Goal: Task Accomplishment & Management: Manage account settings

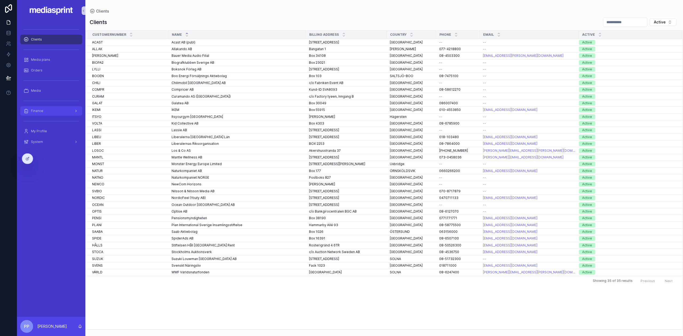
click at [43, 112] on div "Finance" at bounding box center [50, 111] width 55 height 9
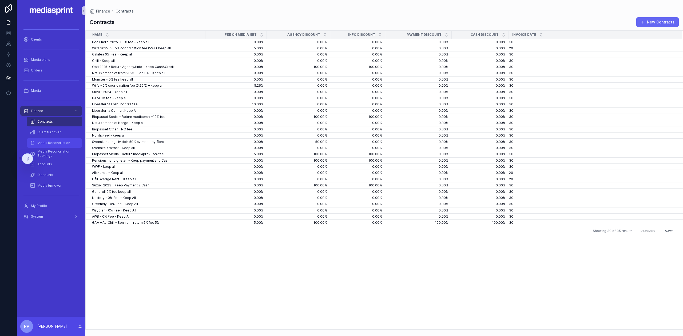
click at [57, 145] on div "Media Reconciliation" at bounding box center [54, 143] width 49 height 9
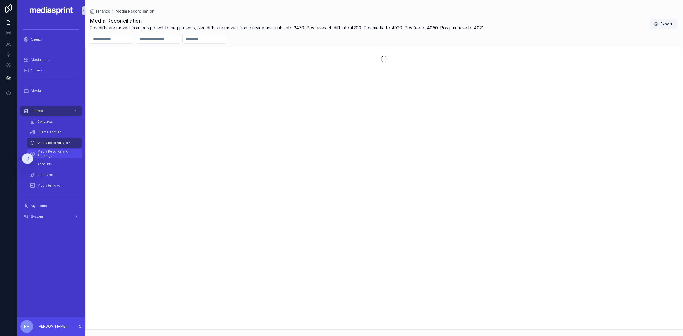
click at [51, 153] on span "Media Reconciliation Bookings" at bounding box center [56, 153] width 39 height 9
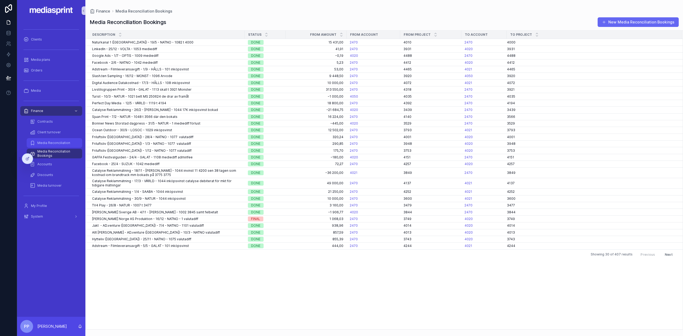
click at [54, 145] on div "Media Reconciliation" at bounding box center [54, 143] width 49 height 9
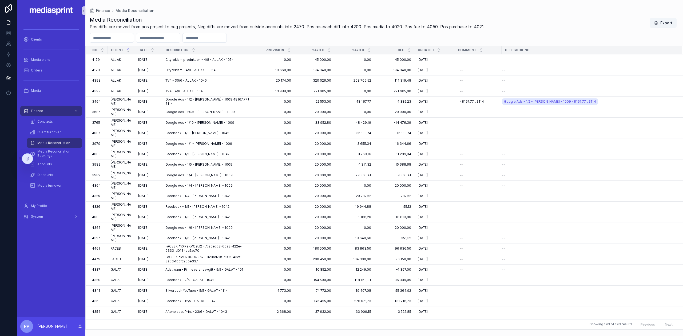
click at [166, 38] on input "scrollable content" at bounding box center [158, 37] width 44 height 7
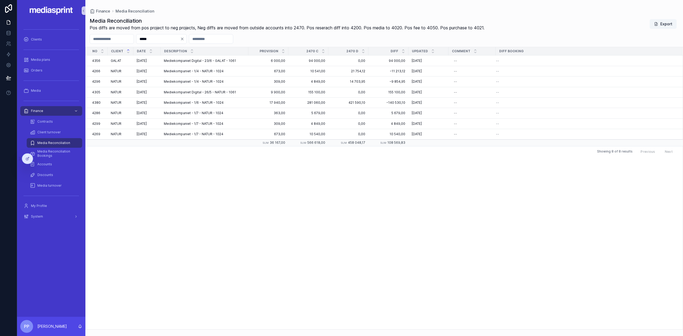
drag, startPoint x: 168, startPoint y: 39, endPoint x: 147, endPoint y: 38, distance: 20.3
click at [147, 38] on div "*****" at bounding box center [384, 39] width 598 height 10
type input "******"
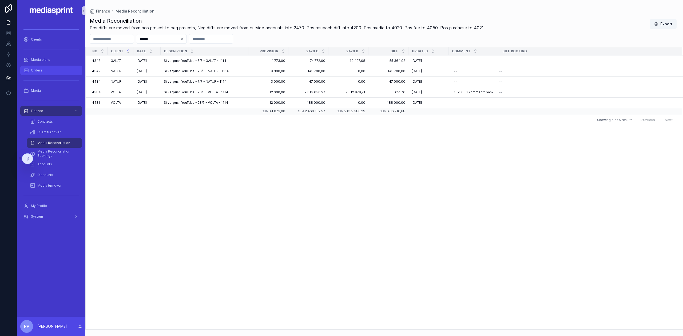
click at [39, 69] on span "Orders" at bounding box center [36, 70] width 11 height 4
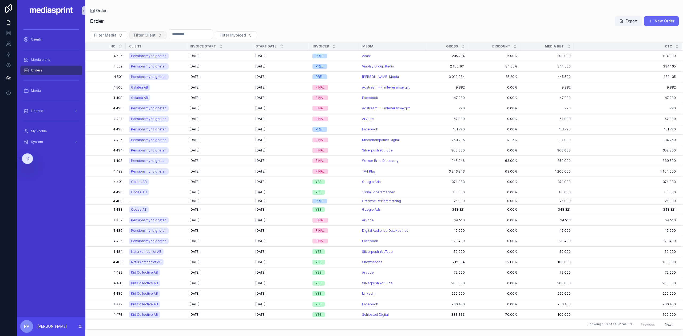
click at [141, 36] on span "Filter Client" at bounding box center [145, 35] width 22 height 5
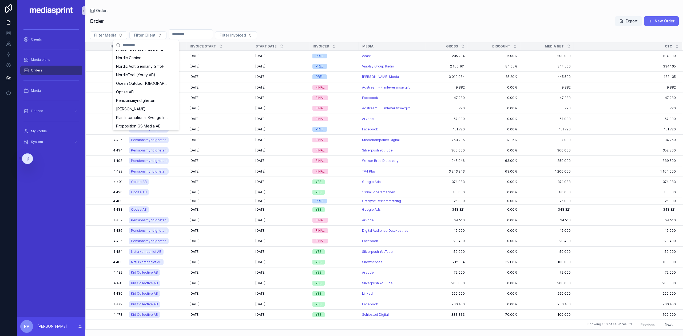
scroll to position [336, 0]
click at [142, 86] on span "Pensionsmyndigheten" at bounding box center [135, 86] width 39 height 5
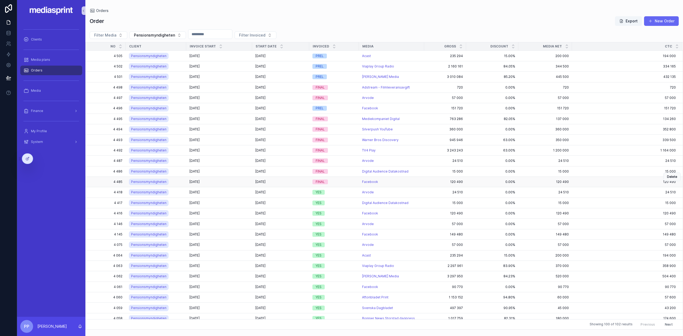
click at [228, 181] on div "[DATE] [DATE]" at bounding box center [218, 182] width 59 height 4
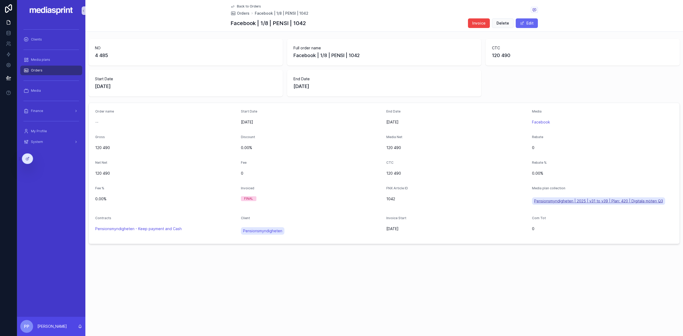
click at [589, 201] on span "Pensionsmyndigheten | 2025 | v31 to v39 | Plan: 420 | Digitala möten Q3" at bounding box center [598, 200] width 129 height 5
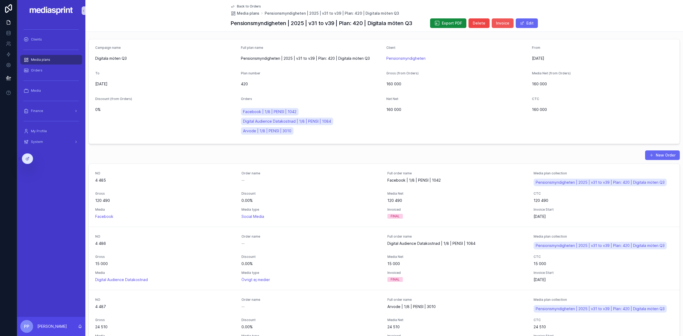
click at [500, 22] on span "Invoice" at bounding box center [502, 23] width 13 height 5
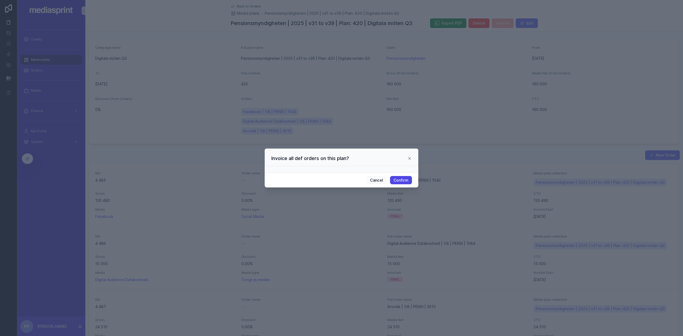
click at [404, 179] on button "Confirm" at bounding box center [401, 180] width 22 height 9
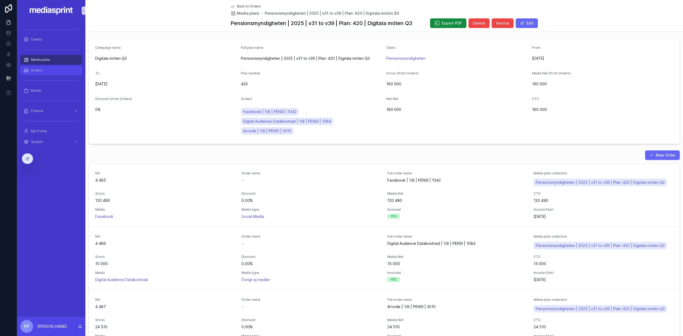
click at [47, 70] on div "Orders" at bounding box center [50, 70] width 55 height 9
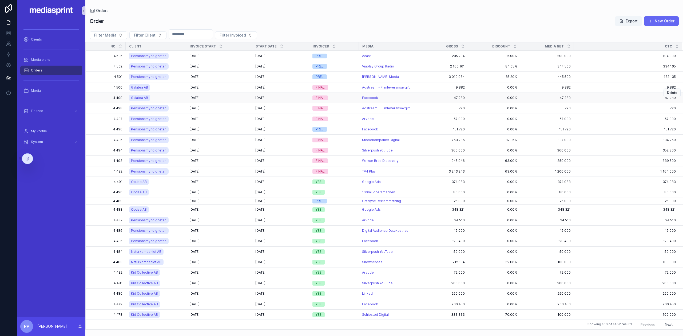
click at [200, 97] on span "[DATE]" at bounding box center [194, 98] width 10 height 4
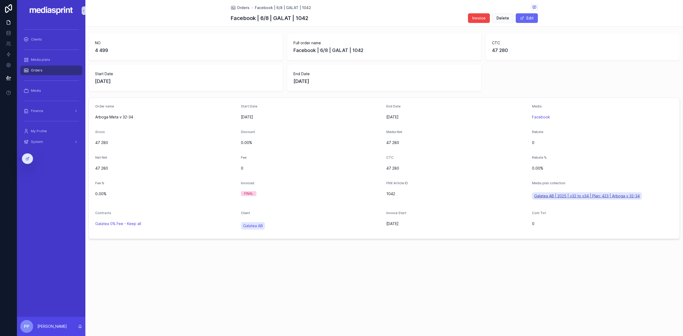
click at [589, 196] on span "Galatea AB | 2025 | v32 to v34 | Plan: 423 | Arboga v 32-34" at bounding box center [587, 195] width 106 height 5
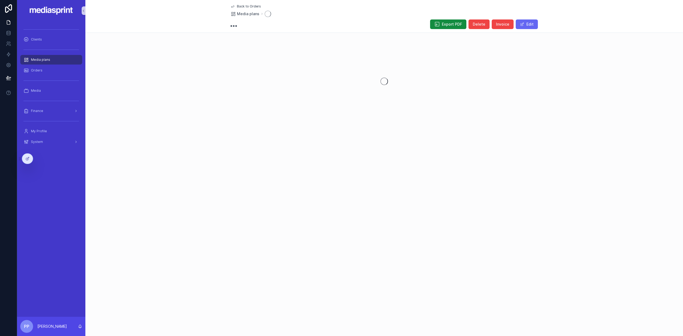
click at [589, 196] on div "Back to Orders Media plans Export PDF Delete Invoice Edit" at bounding box center [384, 168] width 598 height 336
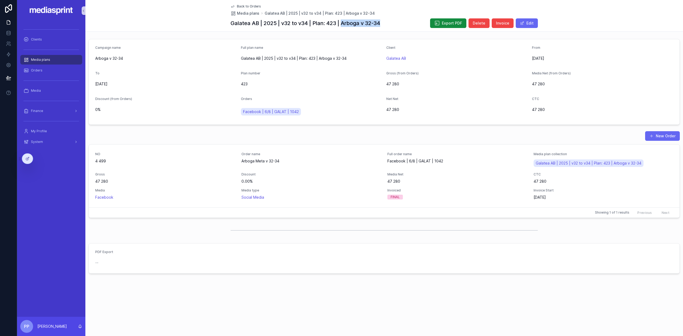
drag, startPoint x: 383, startPoint y: 23, endPoint x: 349, endPoint y: 24, distance: 33.9
click at [344, 24] on div "Galatea AB | 2025 | v32 to v34 | Plan: 423 | Arboga v 32-34 Export PDF Delete I…" at bounding box center [384, 23] width 307 height 10
drag, startPoint x: 354, startPoint y: 24, endPoint x: 345, endPoint y: 24, distance: 9.1
click at [345, 24] on h1 "Galatea AB | 2025 | v32 to v34 | Plan: 423 | Arboga v 32-34" at bounding box center [306, 22] width 150 height 7
drag, startPoint x: 343, startPoint y: 23, endPoint x: 370, endPoint y: 23, distance: 27.8
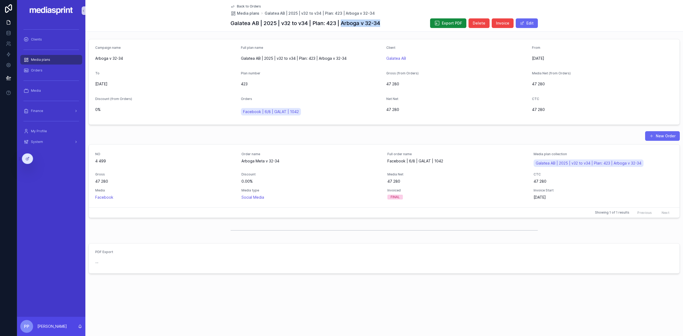
click at [384, 23] on div "Galatea AB | 2025 | v32 to v34 | Plan: 423 | Arboga v 32-34 Export PDF Delete I…" at bounding box center [384, 23] width 307 height 10
copy h1 "Arboga v 32-34"
click at [504, 23] on span "Invoice" at bounding box center [502, 23] width 13 height 5
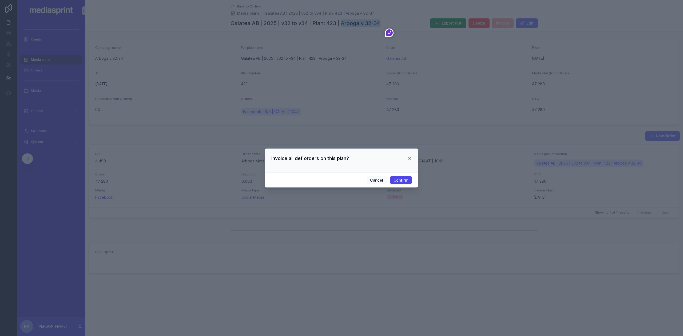
click at [402, 181] on button "Confirm" at bounding box center [401, 180] width 22 height 9
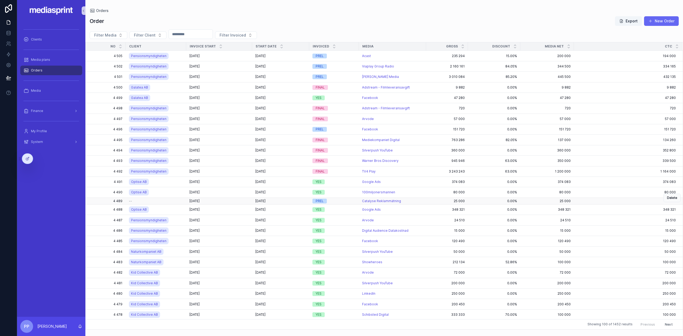
click at [170, 199] on div "--" at bounding box center [156, 201] width 54 height 4
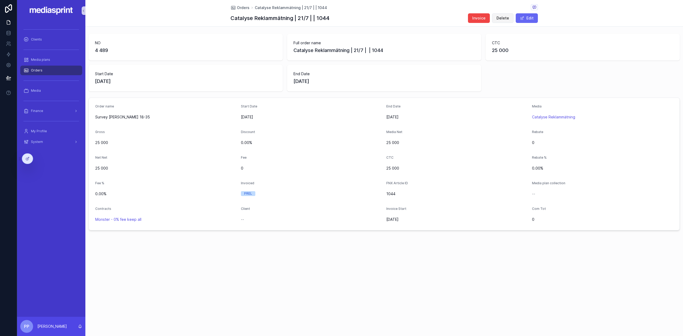
click at [502, 19] on span "Delete" at bounding box center [502, 17] width 13 height 5
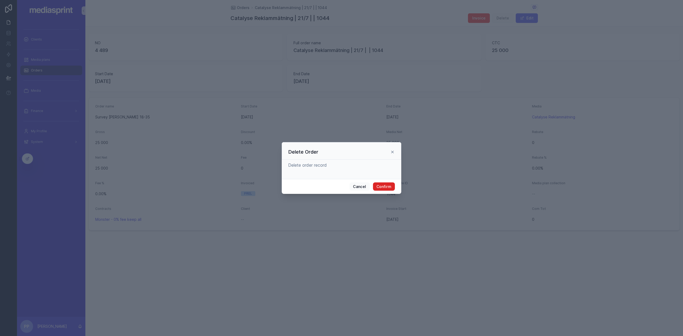
click at [388, 185] on button "Confirm" at bounding box center [384, 186] width 22 height 9
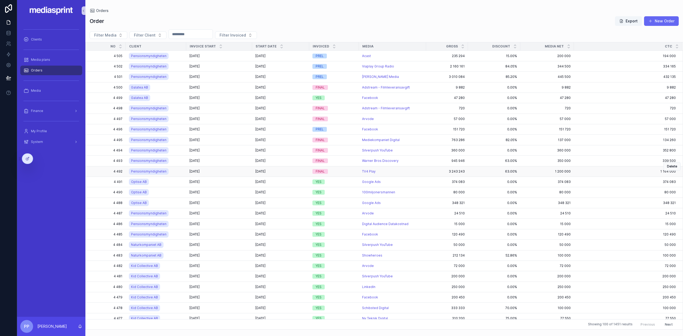
click at [227, 169] on div "[DATE] [DATE]" at bounding box center [218, 171] width 59 height 4
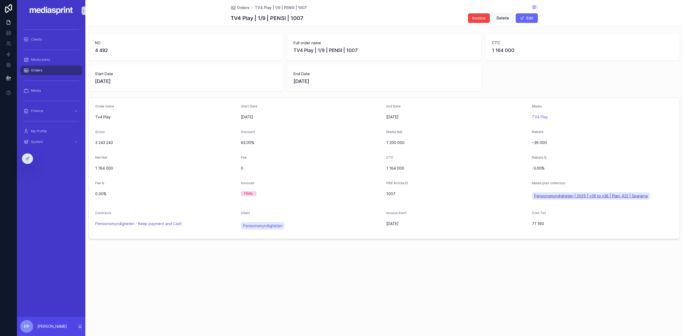
click at [582, 196] on span "Pensionsmyndigheten | 2025 | v36 to v38 | Plan: 422 | Spararna" at bounding box center [591, 195] width 114 height 5
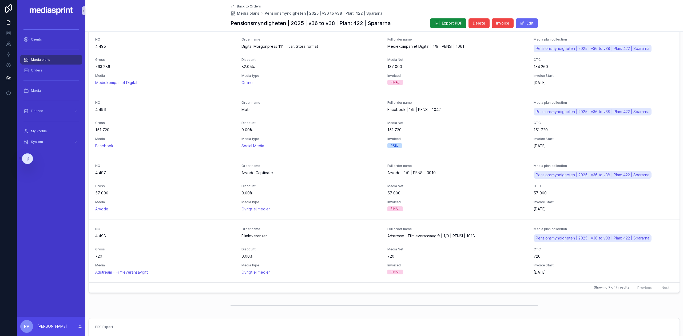
scroll to position [356, 0]
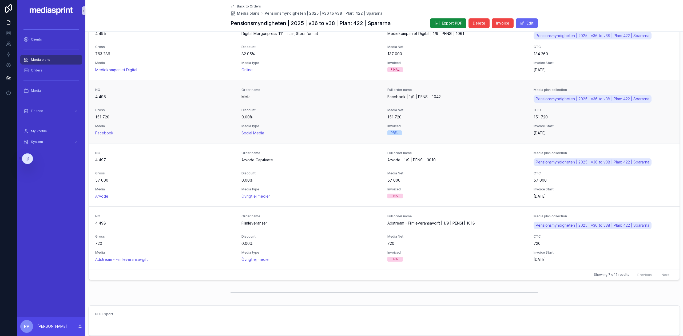
click at [344, 116] on span "0.00%" at bounding box center [311, 116] width 140 height 5
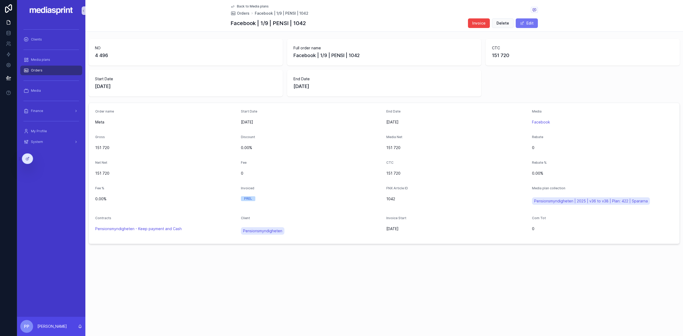
click at [526, 23] on button "Edit" at bounding box center [527, 23] width 22 height 10
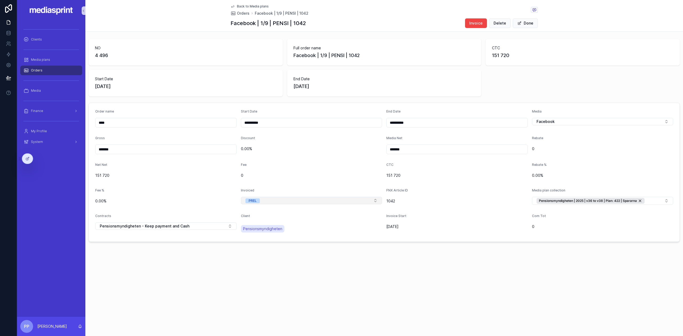
click at [284, 199] on button "PREL" at bounding box center [311, 200] width 141 height 7
click at [283, 235] on div "FINAL" at bounding box center [311, 236] width 139 height 8
click at [525, 22] on button "Done" at bounding box center [525, 23] width 25 height 10
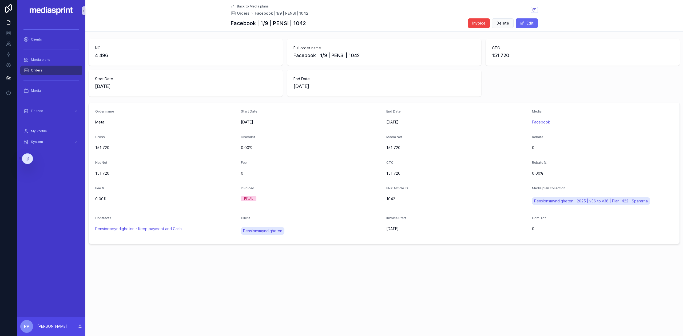
click at [249, 6] on span "Back to Media plans" at bounding box center [253, 6] width 32 height 4
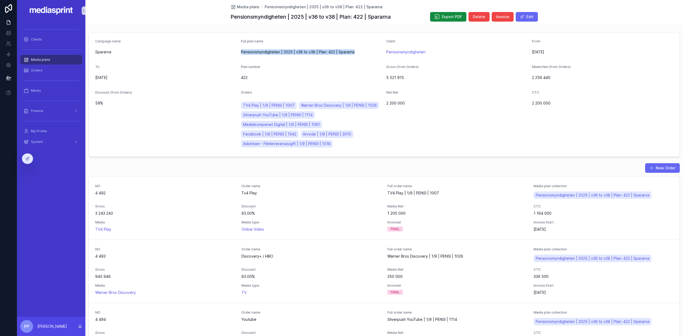
drag, startPoint x: 239, startPoint y: 52, endPoint x: 353, endPoint y: 51, distance: 113.9
click at [353, 51] on span "Pensionsmyndigheten | 2025 | v36 to v38 | Plan: 422 | Spararna" at bounding box center [311, 51] width 141 height 5
copy span "Pensionsmyndigheten | 2025 | v36 to v38 | Plan: 422 | Spararna"
click at [503, 15] on span "Invoice" at bounding box center [502, 16] width 13 height 5
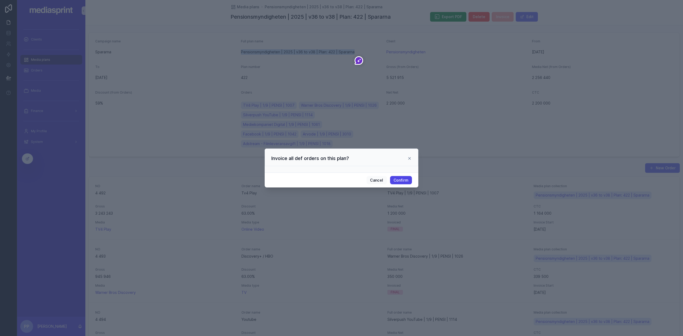
click at [406, 180] on button "Confirm" at bounding box center [401, 180] width 22 height 9
